Goal: Task Accomplishment & Management: Complete application form

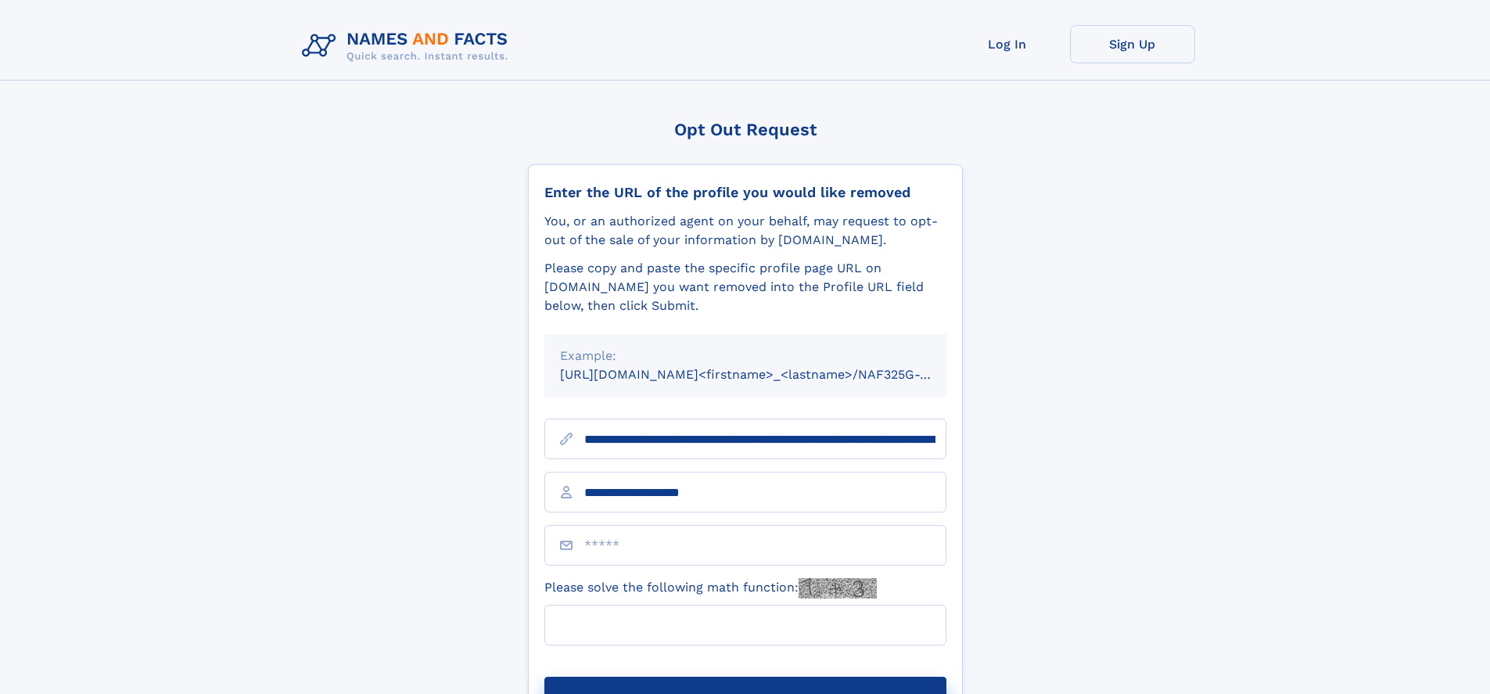
type input "**********"
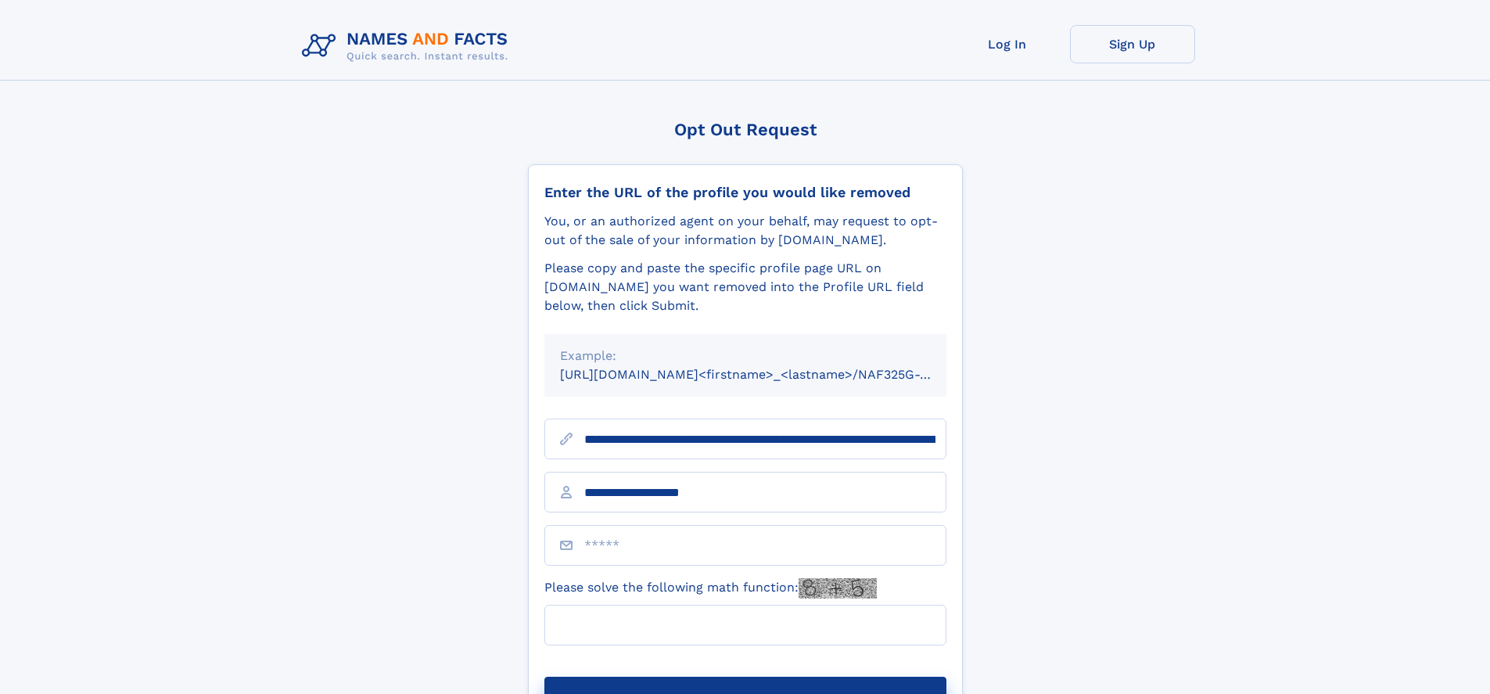
type input "**********"
type input "**"
click at [745, 677] on button "Submit Opt Out Request" at bounding box center [745, 702] width 402 height 50
